Goal: Transaction & Acquisition: Purchase product/service

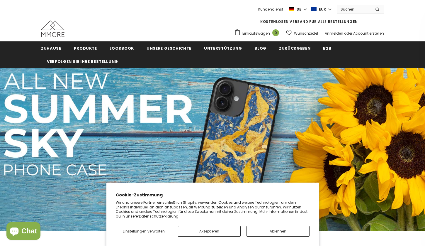
click at [268, 231] on button "Ablehnen" at bounding box center [278, 231] width 63 height 11
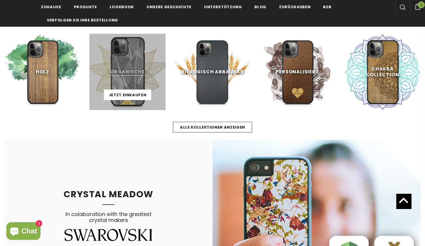
scroll to position [230, 0]
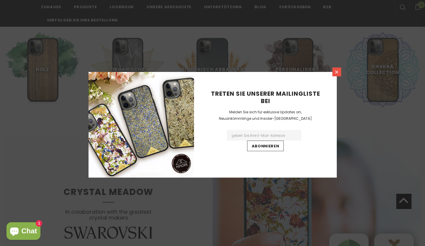
click at [336, 72] on icon at bounding box center [336, 71] width 5 height 5
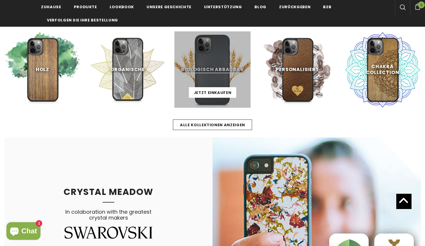
click at [211, 76] on link at bounding box center [212, 69] width 76 height 76
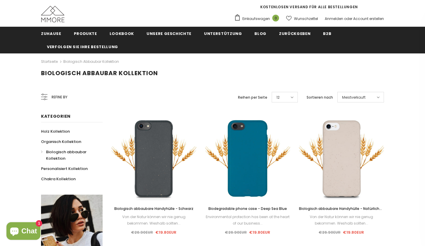
scroll to position [12, 0]
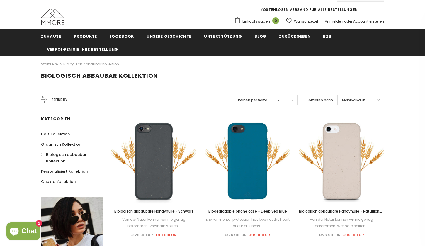
click at [57, 103] on div "Refine by" at bounding box center [54, 100] width 26 height 14
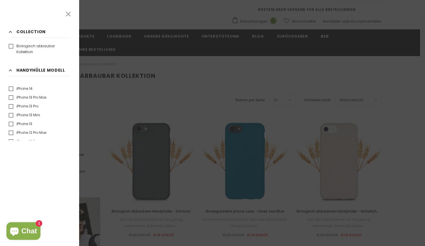
scroll to position [66, 0]
click at [31, 107] on label "iPhone 13 Pro" at bounding box center [24, 106] width 30 height 6
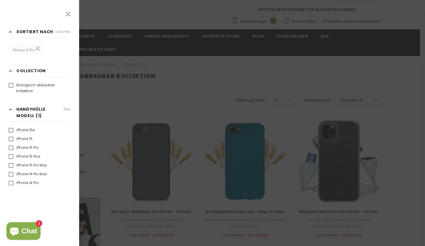
click at [12, 74] on h3 "Collection Klar" at bounding box center [40, 71] width 62 height 9
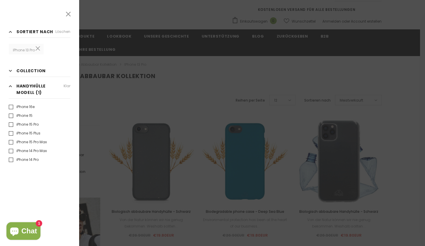
click at [12, 74] on h3 "Collection Klar" at bounding box center [40, 71] width 62 height 9
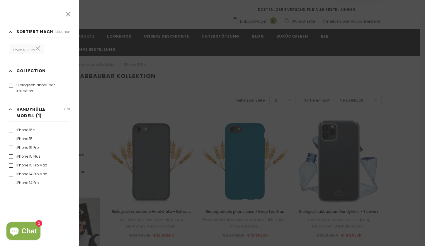
click at [177, 101] on div at bounding box center [212, 123] width 425 height 246
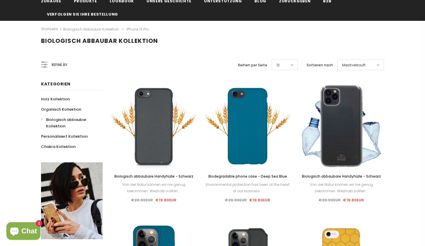
scroll to position [49, 0]
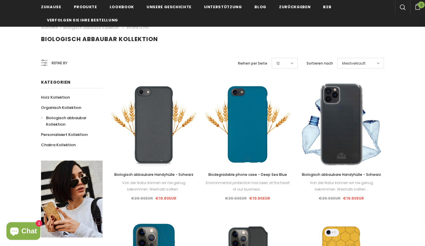
click at [60, 63] on span "Refine by" at bounding box center [60, 63] width 16 height 6
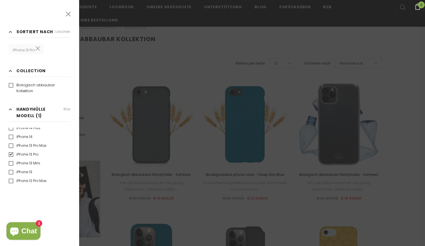
scroll to position [67, 0]
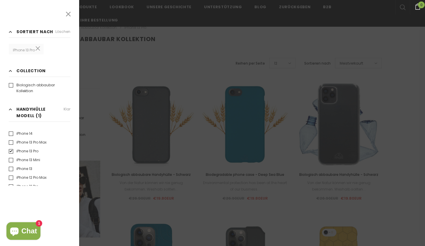
click at [36, 86] on label "Biologisch abbaubar Kollektion" at bounding box center [40, 88] width 62 height 12
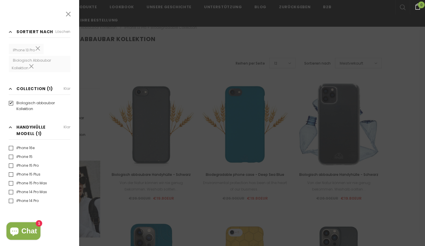
click at [68, 13] on icon at bounding box center [68, 14] width 5 height 5
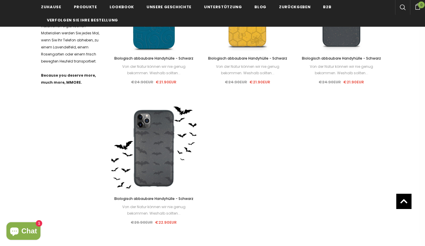
scroll to position [308, 0]
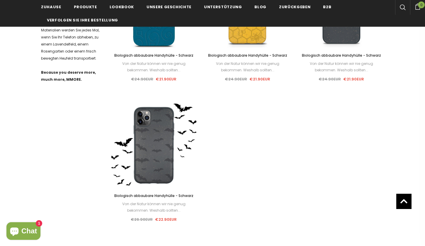
click at [253, 51] on div "Verkauf Wählen Sie Optionen Schnellansicht Biologisch abbaubare Handyhülle - Sc…" at bounding box center [247, 23] width 85 height 120
click at [252, 57] on span "Biologisch abbaubare Handyhülle - Schwarz" at bounding box center [247, 55] width 79 height 5
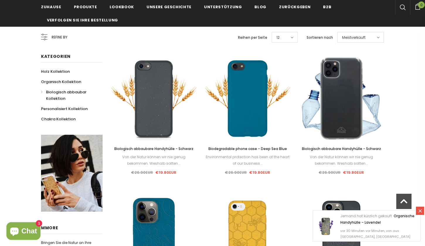
scroll to position [75, 0]
click at [230, 147] on span "Biodegradable phone case - Deep Sea Blue" at bounding box center [247, 148] width 79 height 5
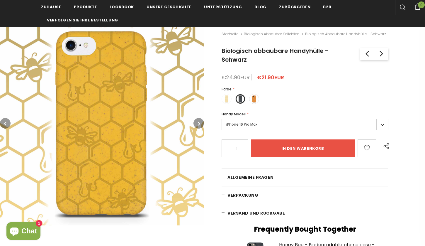
scroll to position [51, 0]
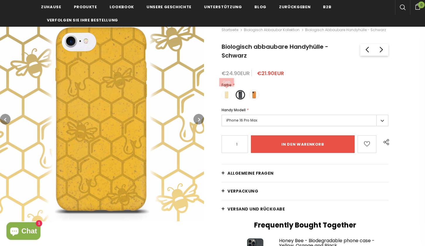
click at [226, 91] on span at bounding box center [227, 95] width 8 height 8
click at [0, 0] on input "radio" at bounding box center [0, 0] width 0 height 0
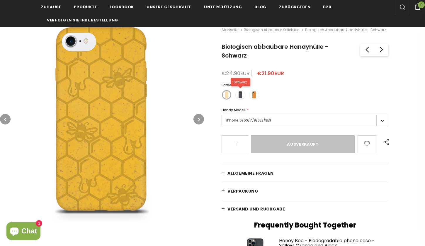
click at [239, 91] on span at bounding box center [241, 95] width 8 height 8
click at [0, 0] on input "radio" at bounding box center [0, 0] width 0 height 0
type input "in den warenkorb"
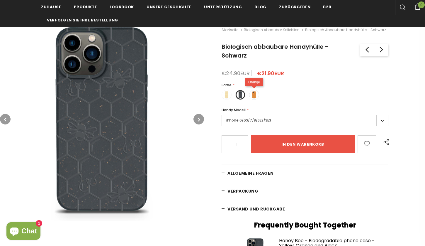
click at [256, 91] on span at bounding box center [254, 95] width 8 height 8
click at [0, 0] on input "radio" at bounding box center [0, 0] width 0 height 0
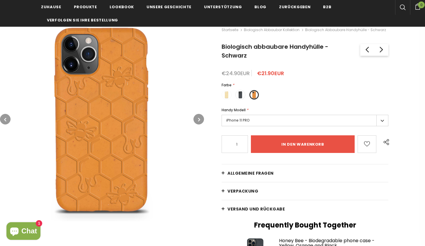
click at [267, 121] on form "Farbe * Gelb Schwarz Orange Handy Modell * iPhone 11 PRO iPhone X/XS iPhone 6/6…" at bounding box center [305, 117] width 167 height 71
click at [260, 115] on label "iPhone 11 PRO" at bounding box center [305, 120] width 167 height 11
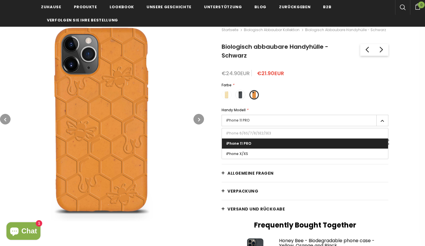
click at [292, 88] on div "Farbe * Gelb Schwarz" at bounding box center [305, 92] width 167 height 21
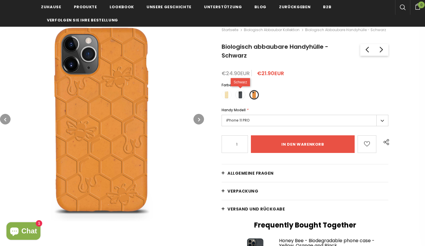
click at [243, 91] on span at bounding box center [241, 95] width 8 height 8
click at [0, 0] on input "radio" at bounding box center [0, 0] width 0 height 0
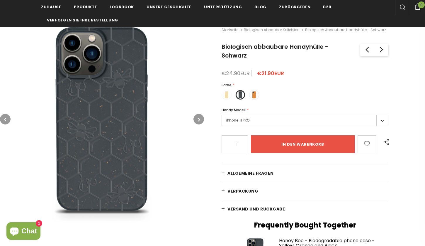
click at [248, 115] on label "iPhone 11 PRO" at bounding box center [305, 120] width 167 height 11
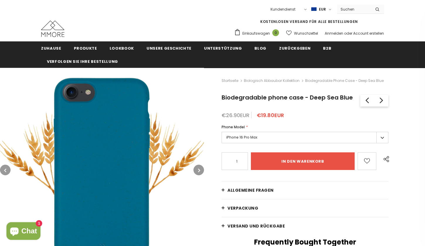
click at [259, 134] on label "iPhone 16 Pro Max" at bounding box center [305, 137] width 167 height 11
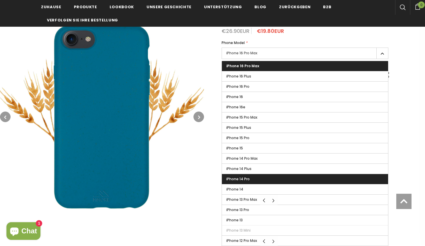
scroll to position [84, 0]
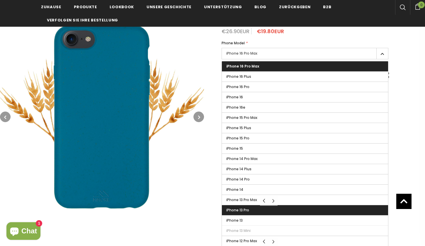
click at [247, 208] on span "iPhone 13 Pro" at bounding box center [237, 209] width 23 height 5
click at [0, 0] on input "iPhone 13 Pro" at bounding box center [0, 0] width 0 height 0
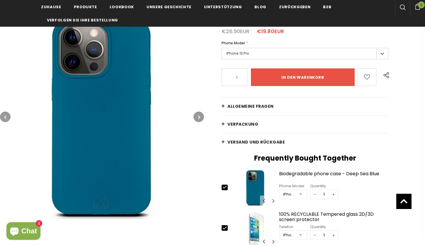
click at [206, 153] on div "Startseite Biologisch abbaubar Kollektion Biodegradable phone case - Deep Sea B…" at bounding box center [314, 164] width 221 height 361
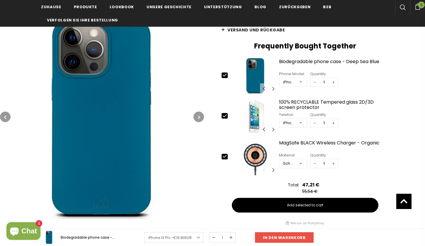
scroll to position [194, 0]
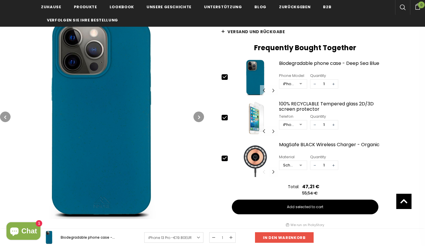
click at [225, 118] on icon at bounding box center [225, 117] width 6 height 6
type input "0"
click at [225, 157] on icon at bounding box center [225, 158] width 6 height 6
type input "0"
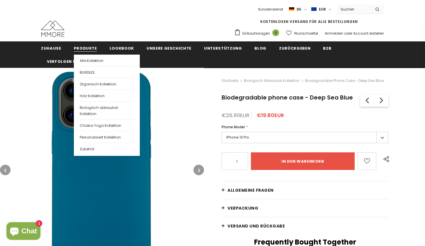
scroll to position [0, 0]
click at [86, 60] on span "Alle Kollektion" at bounding box center [92, 60] width 24 height 5
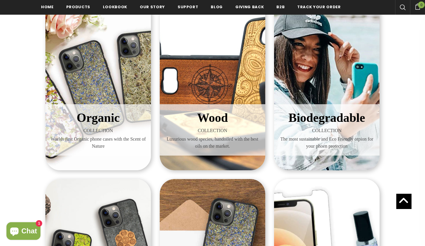
scroll to position [104, 0]
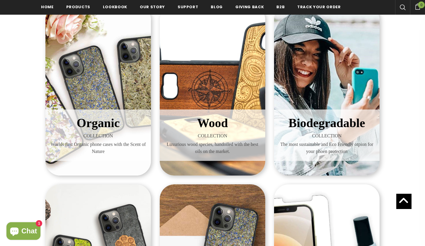
click at [111, 126] on span "Organic" at bounding box center [98, 122] width 43 height 13
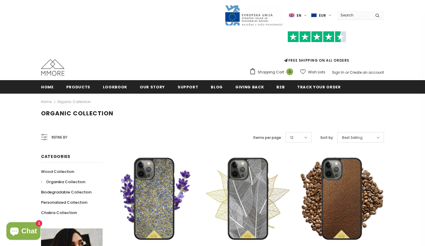
scroll to position [79, 0]
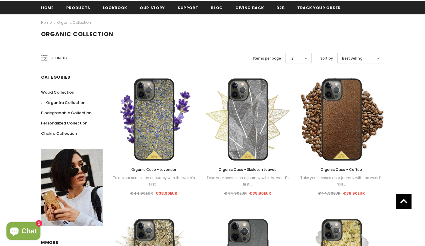
click at [57, 59] on span "Refine by" at bounding box center [60, 58] width 16 height 6
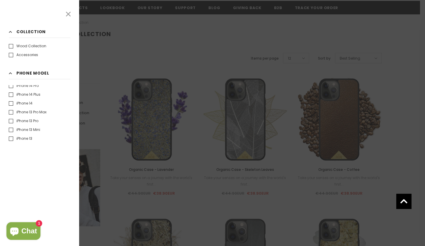
scroll to position [91, 0]
click at [30, 120] on label "iPhone 13 Pro" at bounding box center [24, 120] width 30 height 6
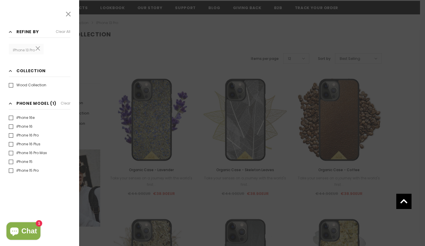
click at [70, 13] on icon at bounding box center [68, 14] width 8 height 8
